Goal: Task Accomplishment & Management: Complete application form

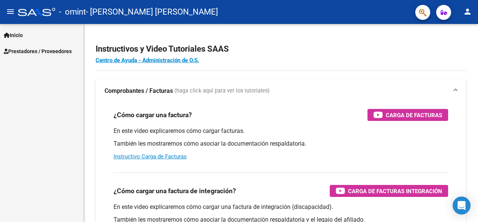
click at [56, 49] on span "Prestadores / Proveedores" at bounding box center [38, 51] width 68 height 8
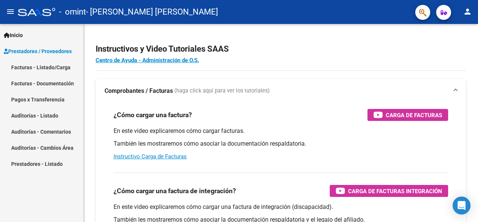
click at [39, 71] on link "Facturas - Listado/Carga" at bounding box center [41, 67] width 83 height 16
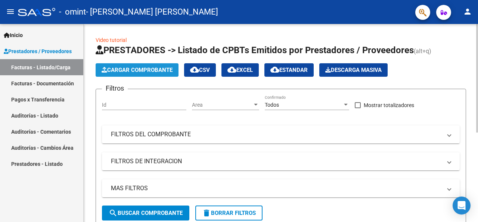
click at [129, 72] on span "Cargar Comprobante" at bounding box center [137, 69] width 71 height 7
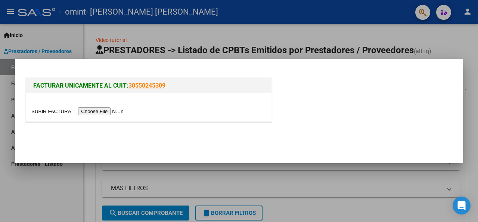
click at [102, 108] on input "file" at bounding box center [78, 111] width 95 height 8
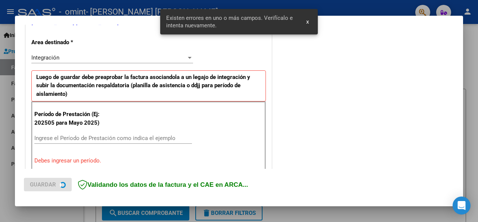
scroll to position [181, 0]
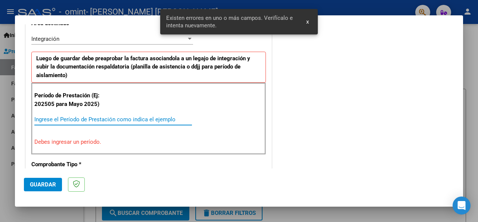
click at [79, 116] on input "Ingrese el Período de Prestación como indica el ejemplo" at bounding box center [113, 119] width 158 height 7
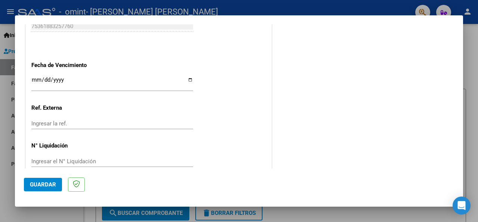
scroll to position [528, 0]
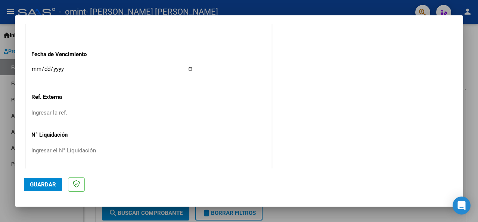
type input "202508"
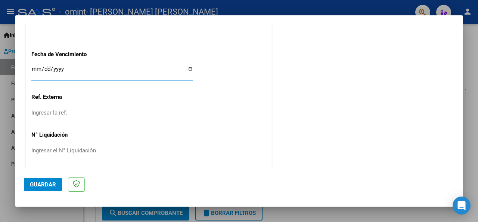
click at [50, 66] on input "Ingresar la fecha" at bounding box center [112, 72] width 162 height 12
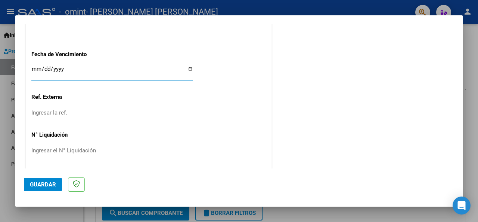
click at [188, 68] on input "Ingresar la fecha" at bounding box center [112, 72] width 162 height 12
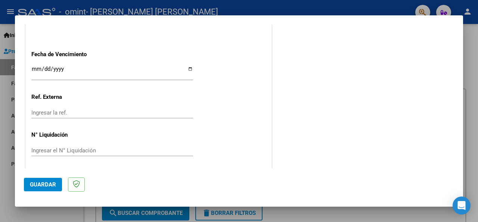
click at [42, 186] on span "Guardar" at bounding box center [43, 184] width 26 height 7
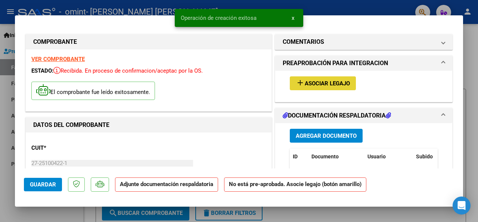
click at [312, 85] on span "Asociar Legajo" at bounding box center [327, 83] width 45 height 7
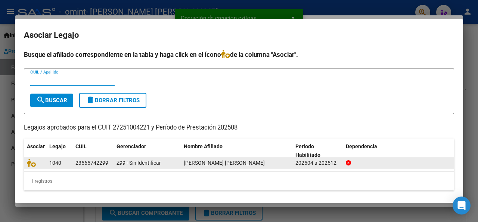
click at [72, 168] on datatable-body-cell "23565742299" at bounding box center [92, 163] width 41 height 12
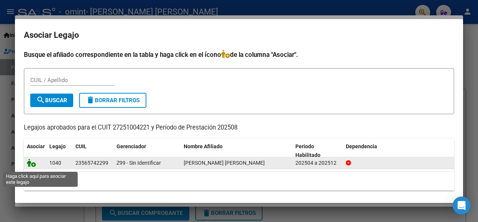
click at [32, 167] on icon at bounding box center [31, 162] width 9 height 8
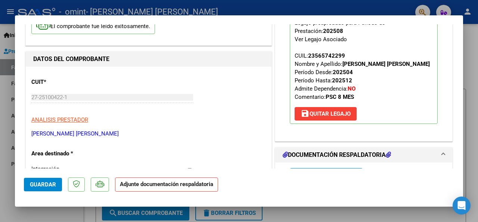
scroll to position [75, 0]
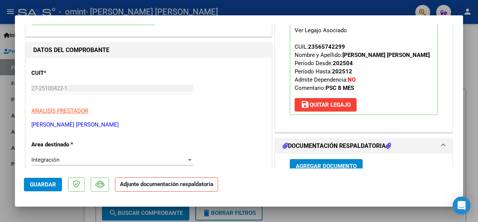
click at [164, 184] on strong "Adjunte documentación respaldatoria" at bounding box center [166, 183] width 93 height 7
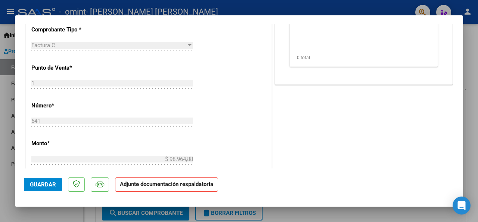
scroll to position [531, 0]
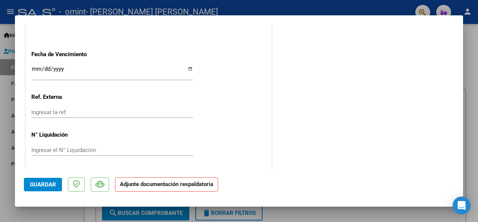
click at [168, 185] on strong "Adjunte documentación respaldatoria" at bounding box center [166, 183] width 93 height 7
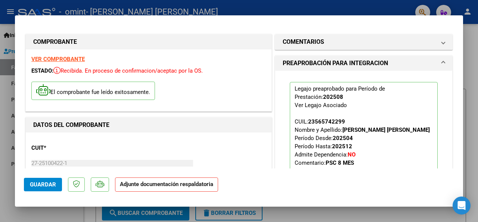
scroll to position [187, 0]
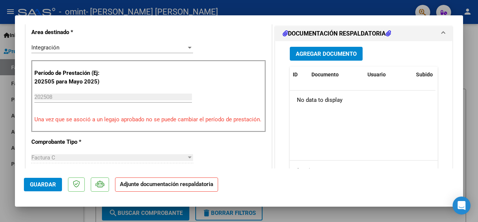
click at [319, 57] on span "Agregar Documento" at bounding box center [326, 53] width 61 height 7
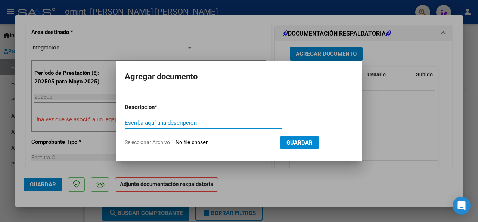
click at [182, 126] on input "Escriba aquí una descripcion" at bounding box center [204, 122] width 158 height 7
click at [152, 120] on input "PLANILLA ASISTENCIA" at bounding box center [204, 122] width 158 height 7
type input "PLANILLA DE ASISTENCIA"
click at [217, 139] on app-file-uploader "Seleccionar Archivo" at bounding box center [203, 142] width 156 height 7
click at [218, 142] on input "Seleccionar Archivo" at bounding box center [225, 142] width 99 height 7
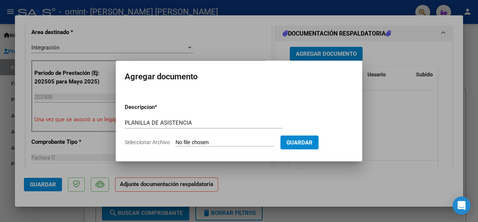
type input "C:\fakepath\[PERSON_NAME].[DATE].pdf"
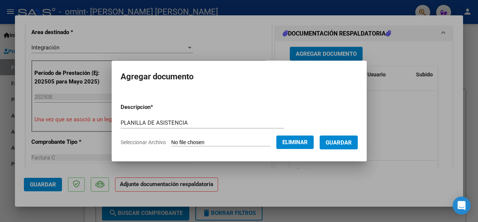
click at [345, 139] on span "Guardar" at bounding box center [339, 142] width 26 height 7
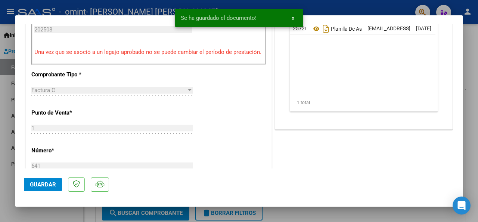
scroll to position [299, 0]
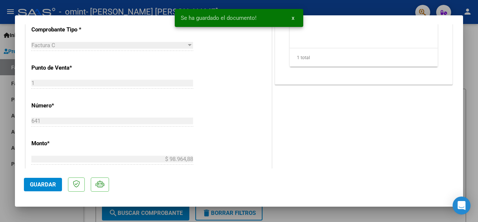
click at [43, 184] on span "Guardar" at bounding box center [43, 184] width 26 height 7
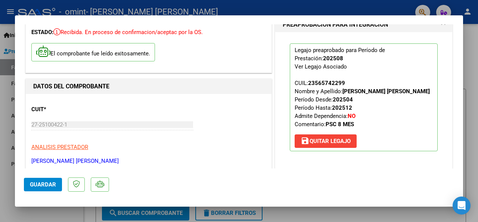
scroll to position [75, 0]
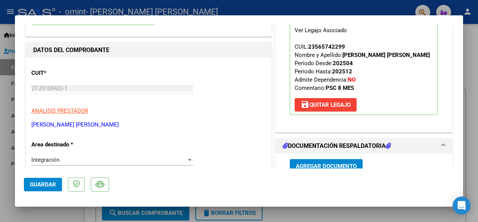
click at [42, 187] on span "Guardar" at bounding box center [43, 184] width 26 height 7
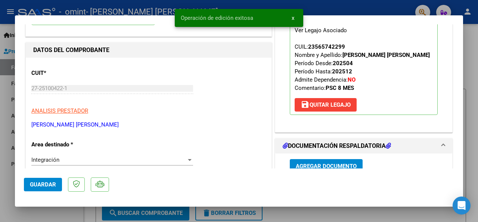
click at [467, 37] on div at bounding box center [239, 111] width 478 height 222
type input "$ 0,00"
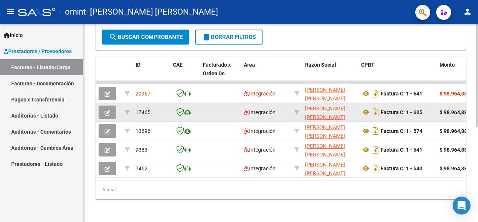
scroll to position [182, 0]
